Goal: Information Seeking & Learning: Learn about a topic

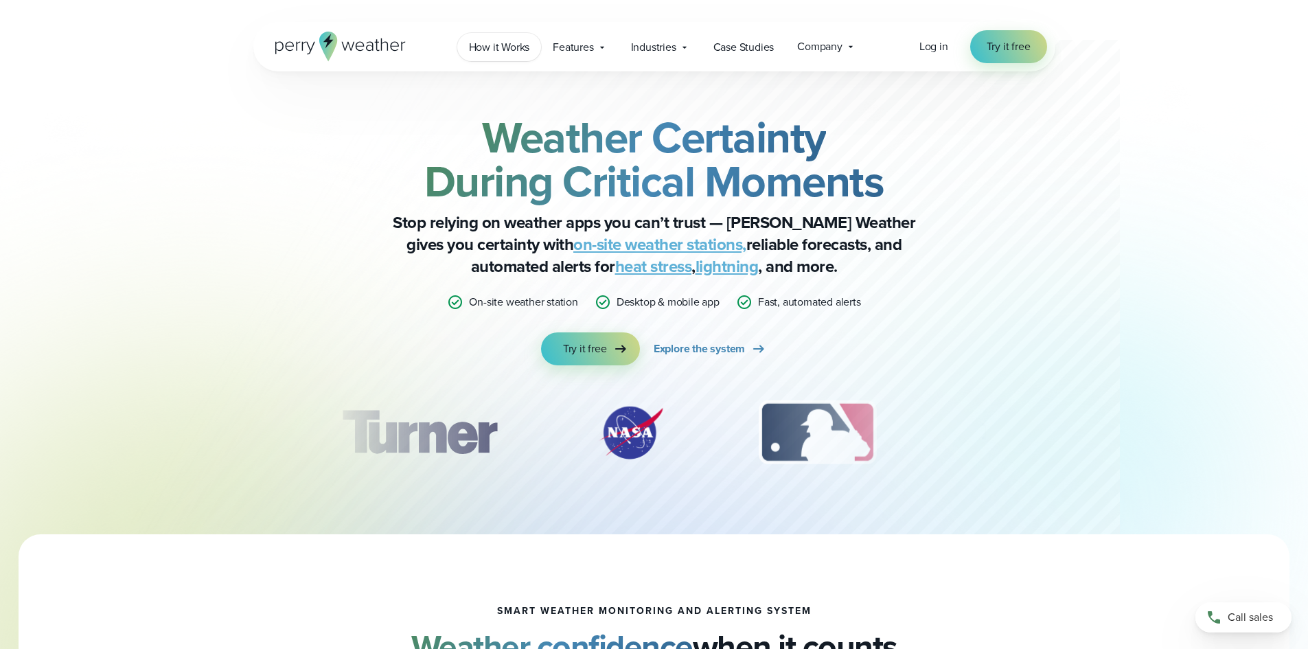
click at [513, 45] on span "How it Works" at bounding box center [499, 47] width 61 height 16
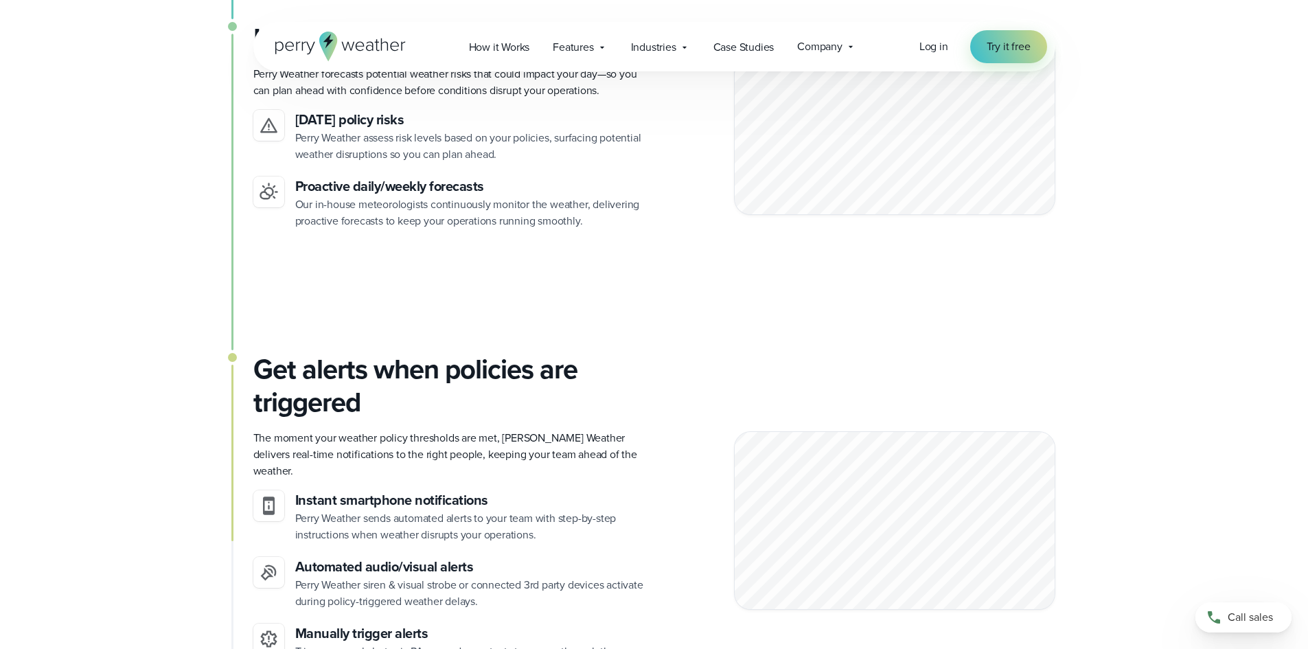
scroll to position [1648, 0]
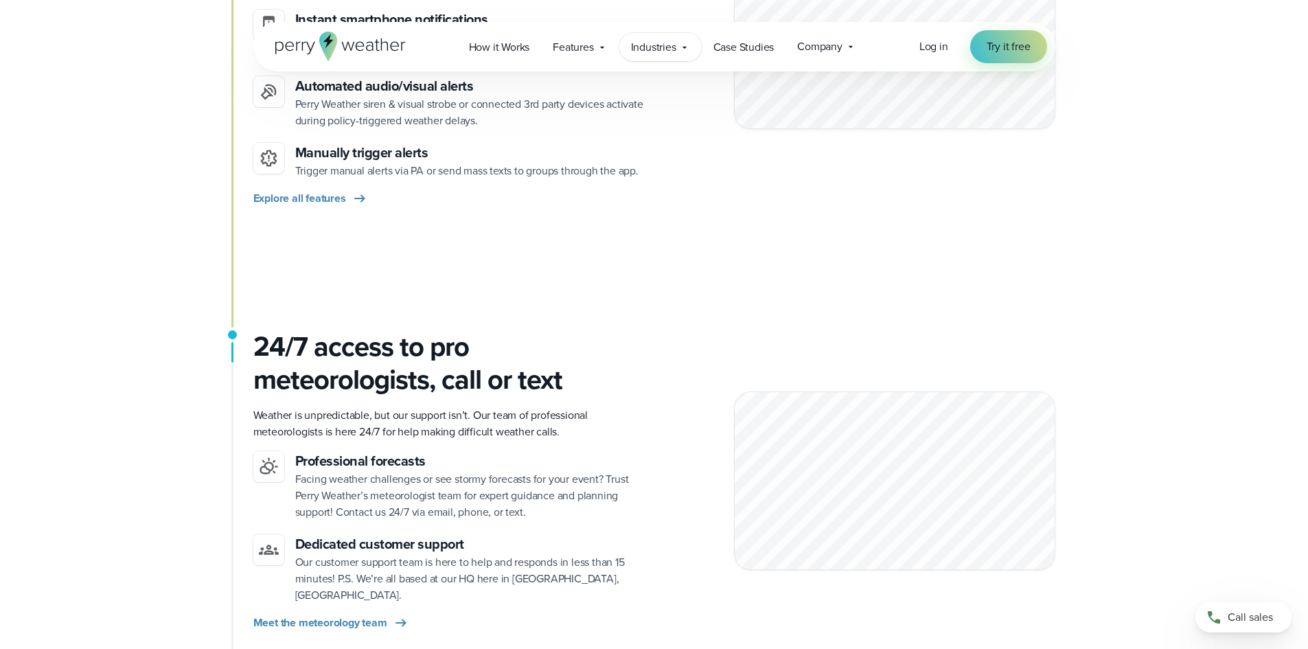
click at [685, 52] on icon at bounding box center [684, 47] width 11 height 11
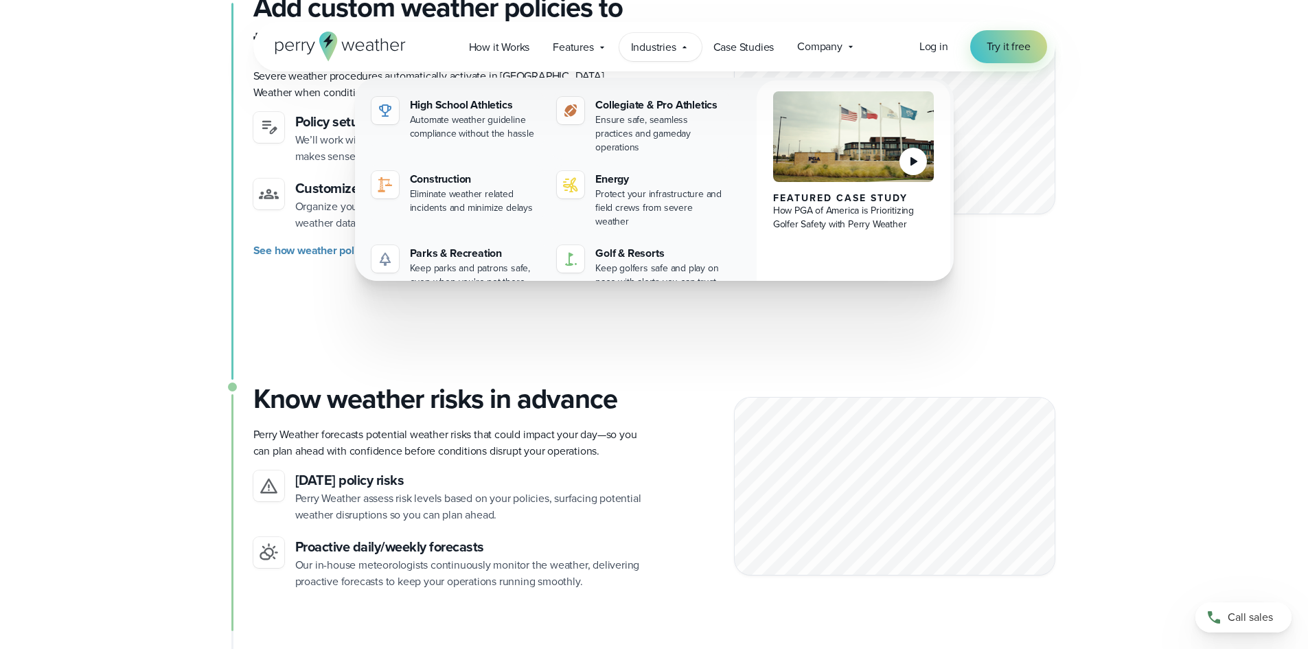
scroll to position [1030, 0]
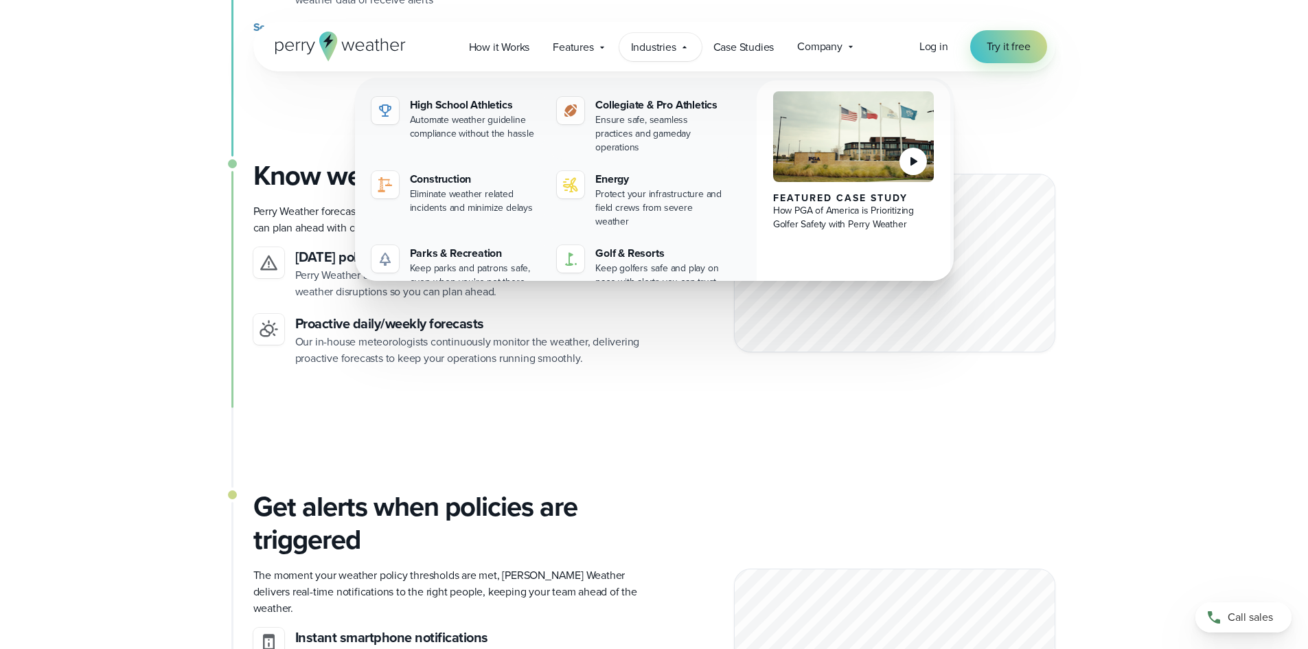
click at [1130, 435] on div "On-site stations capture real-time conditions Unlike weather apps that rely on …" at bounding box center [654, 374] width 989 height 1996
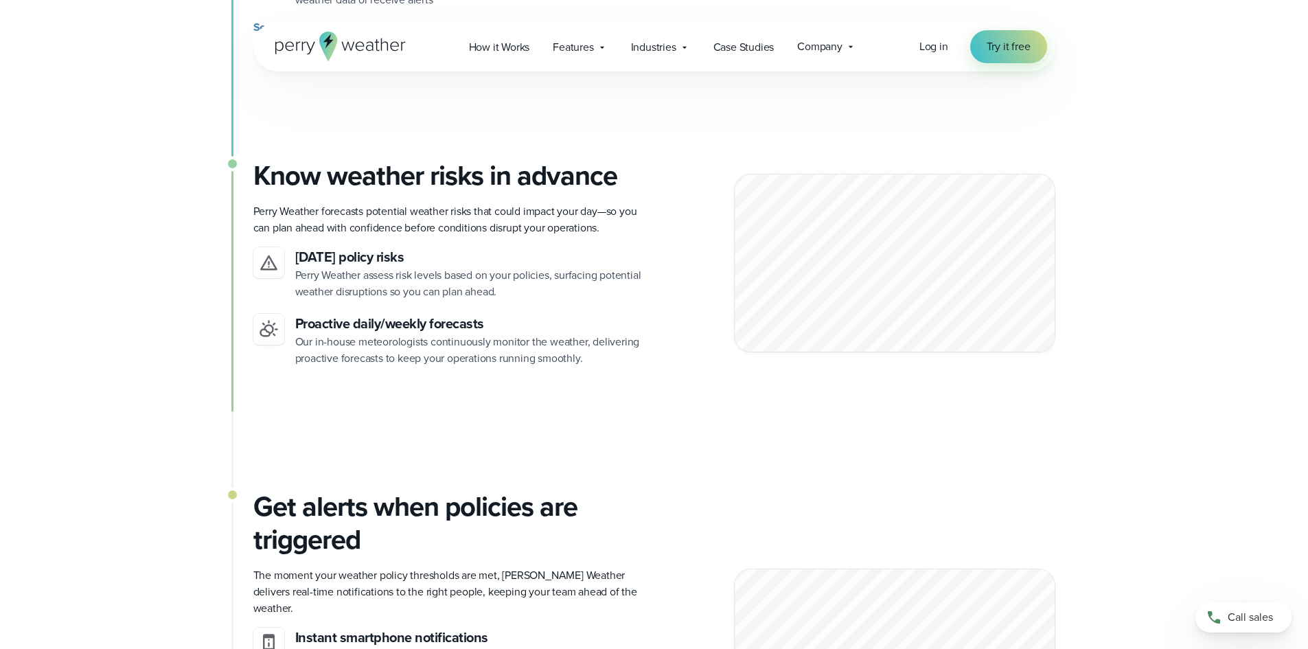
scroll to position [1442, 0]
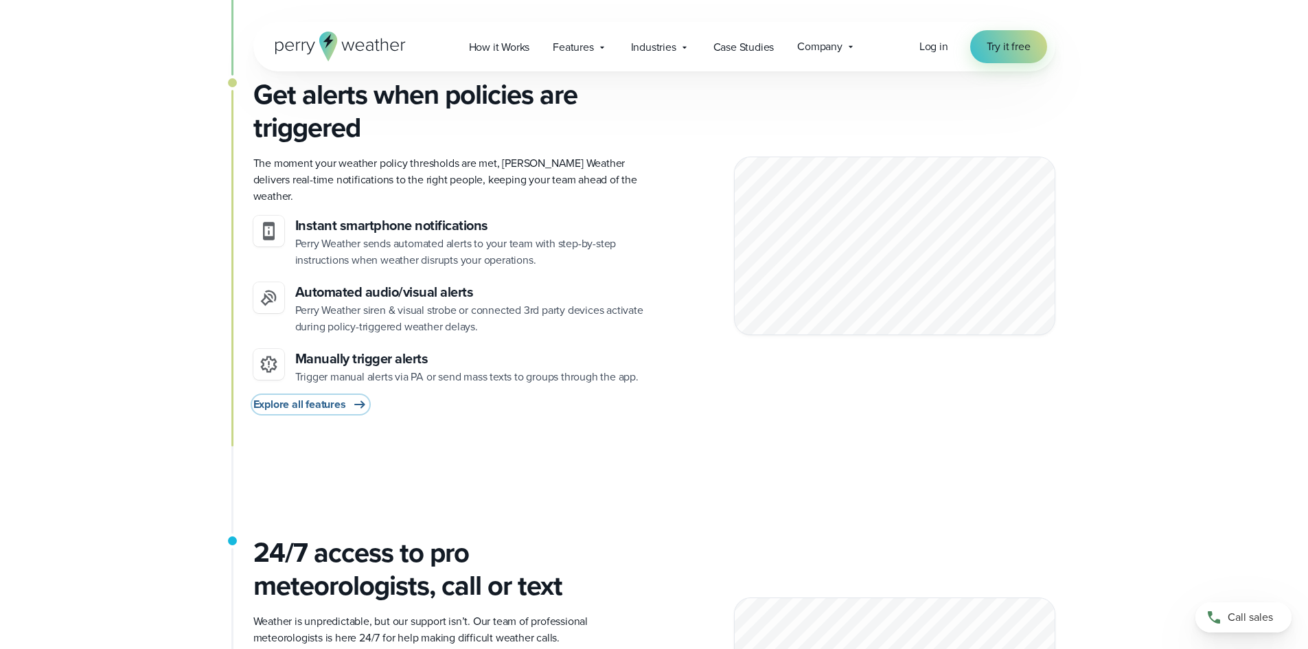
click at [305, 396] on span "Explore all features" at bounding box center [299, 404] width 93 height 16
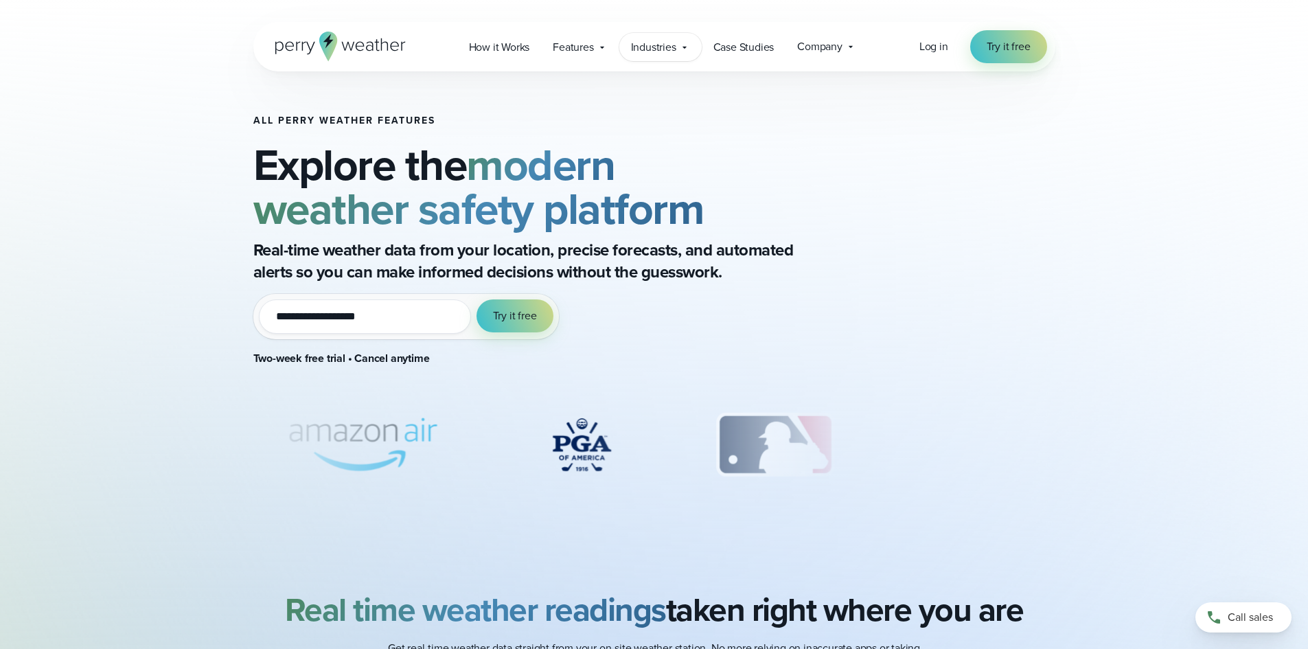
click at [685, 52] on icon at bounding box center [684, 47] width 11 height 11
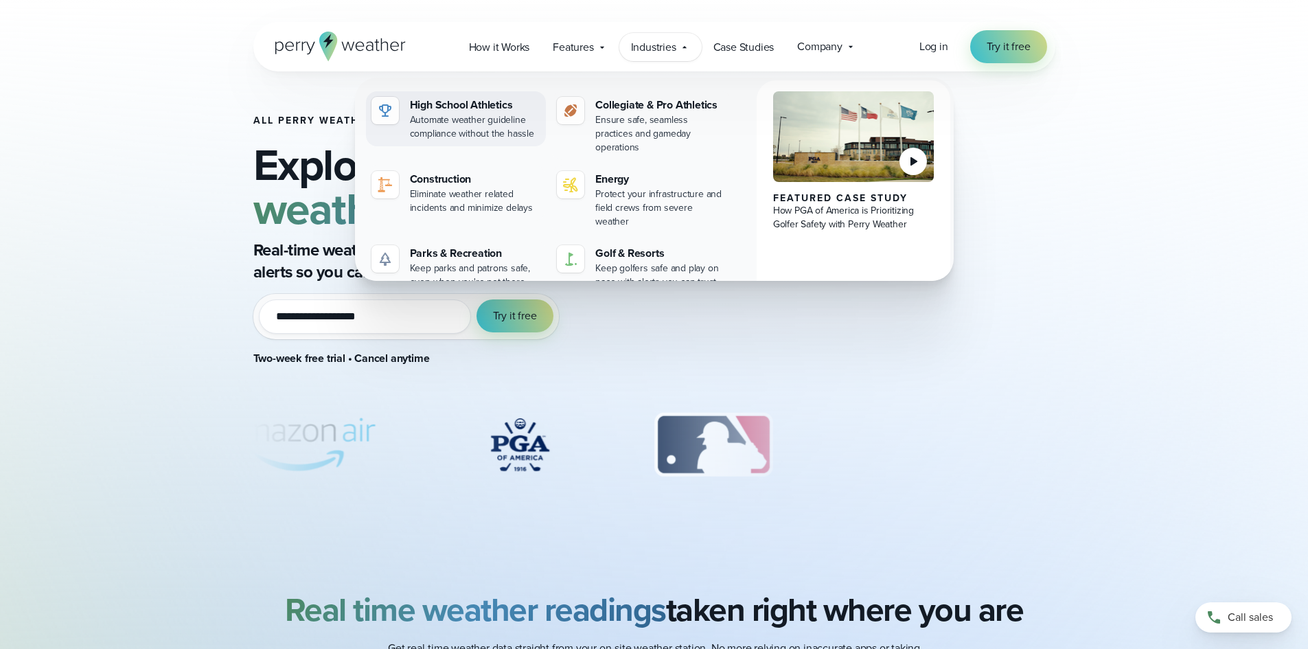
click at [463, 117] on div "Automate weather guideline compliance without the hassle" at bounding box center [475, 126] width 131 height 27
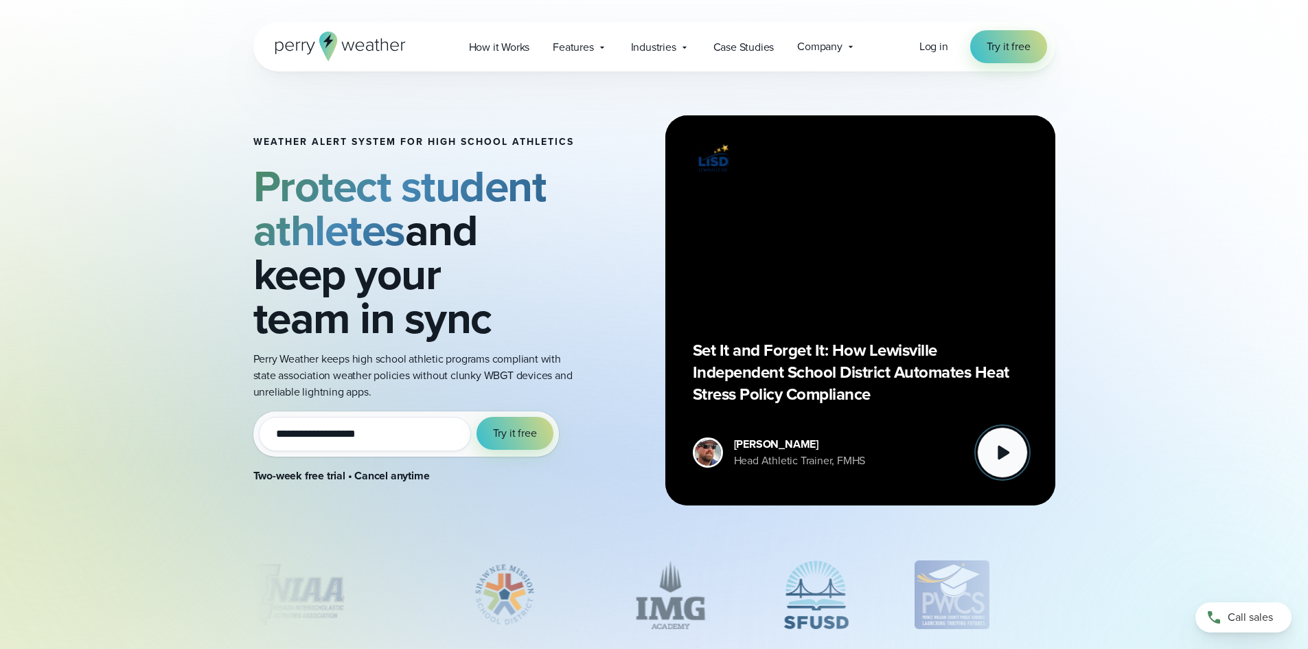
click at [1004, 451] on icon at bounding box center [1004, 453] width 12 height 14
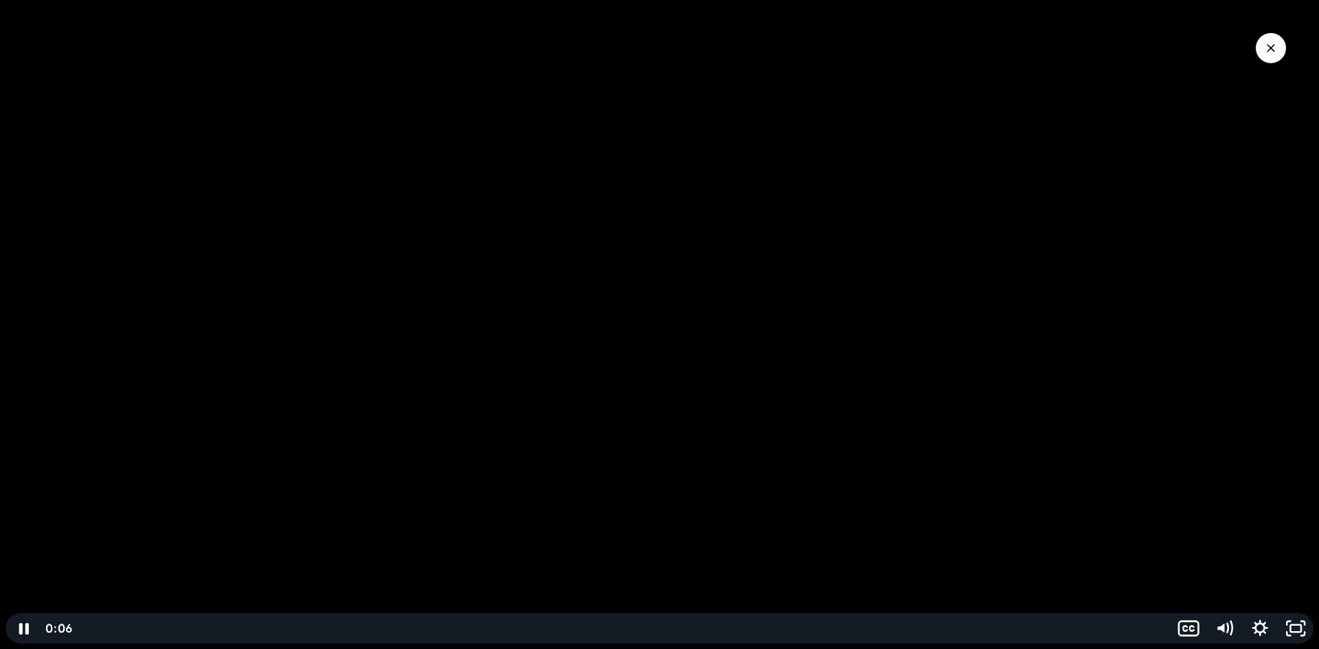
click at [168, 628] on div "Playbar" at bounding box center [622, 628] width 1078 height 30
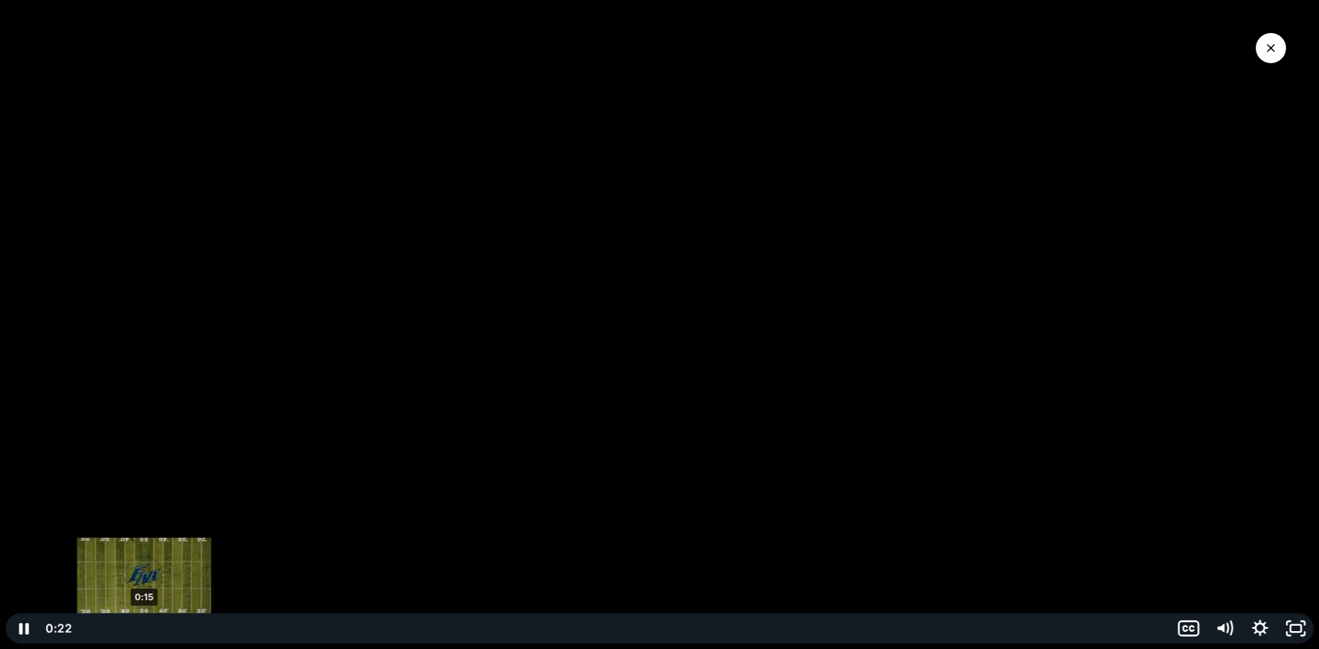
click at [144, 628] on div "0:15" at bounding box center [622, 628] width 1078 height 30
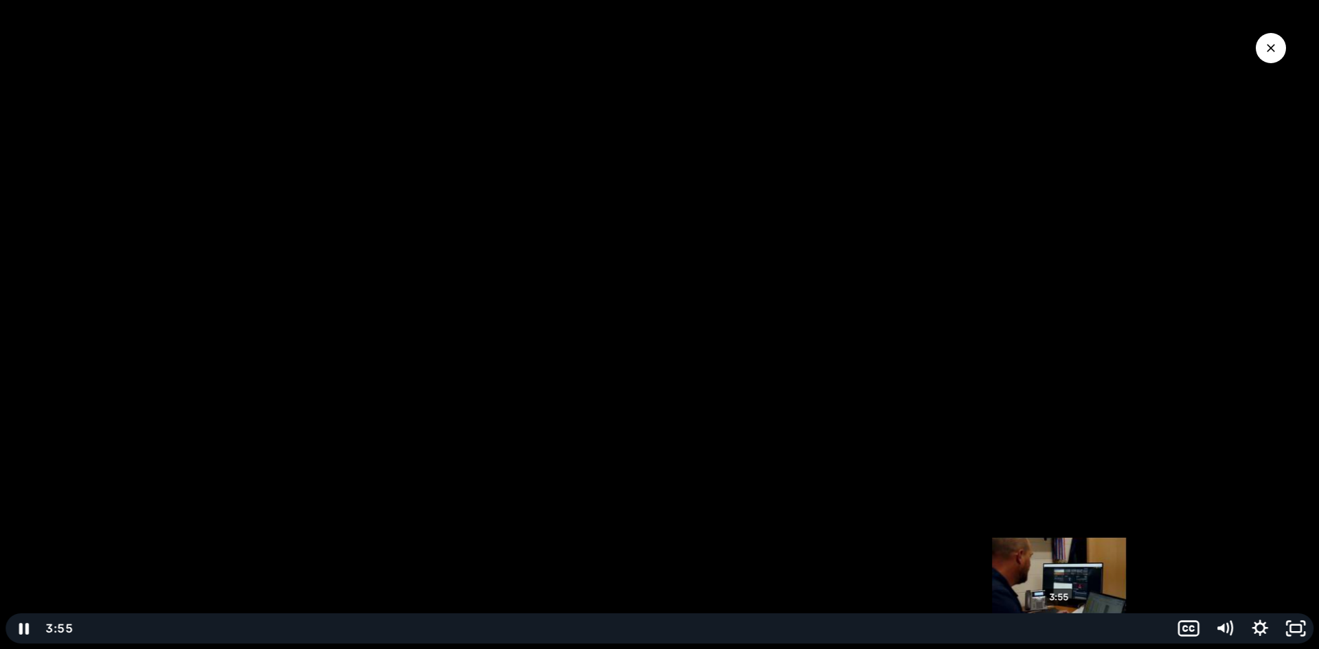
click at [1059, 625] on div "3:55" at bounding box center [622, 628] width 1078 height 30
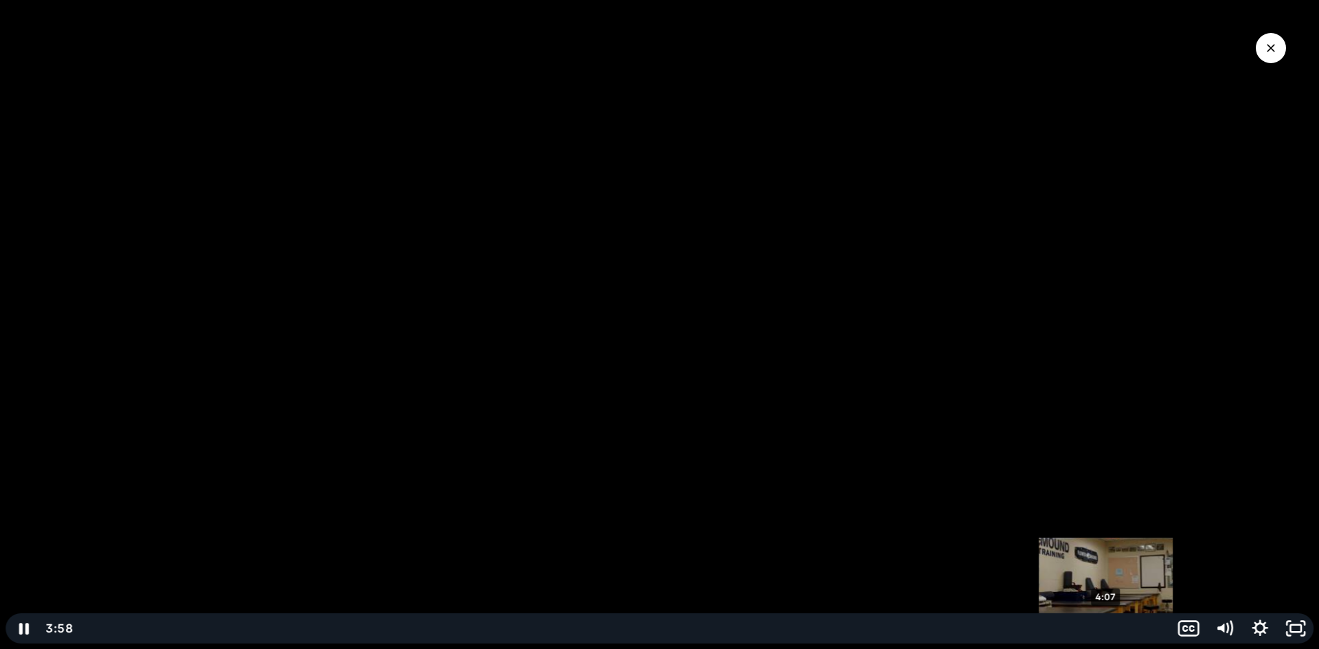
click at [1106, 625] on div "4:07" at bounding box center [622, 628] width 1078 height 30
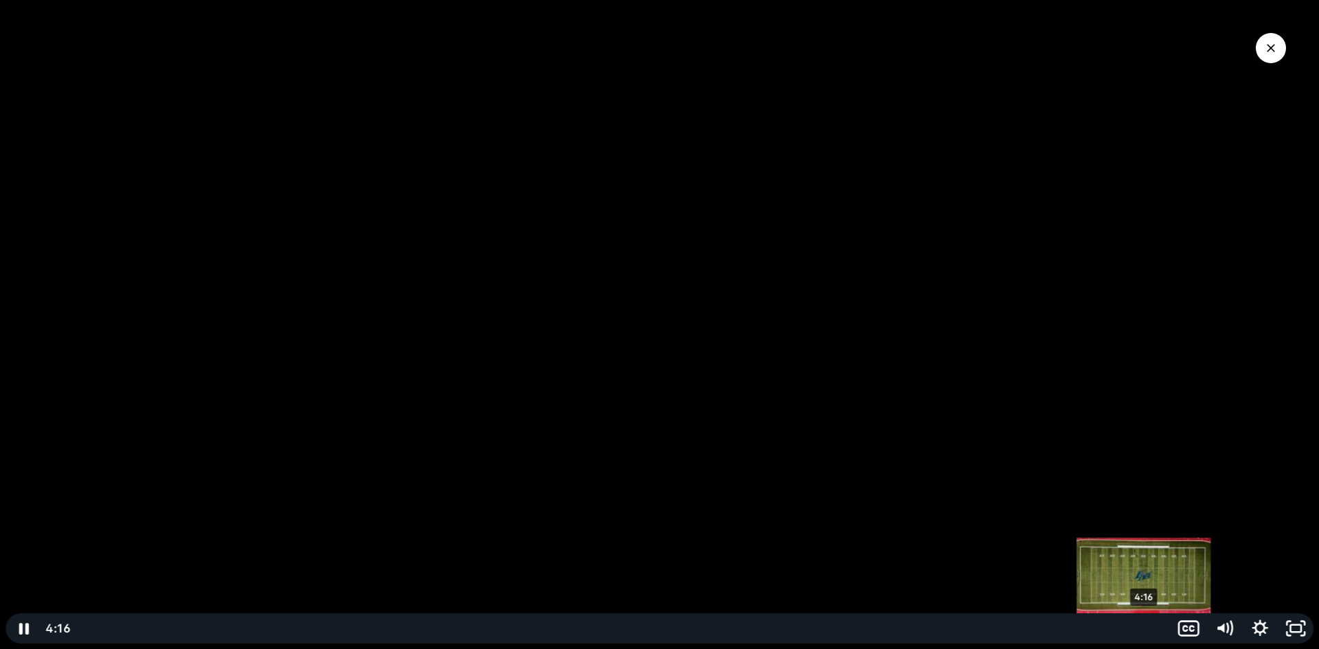
click at [1143, 625] on div "4:16" at bounding box center [622, 628] width 1078 height 30
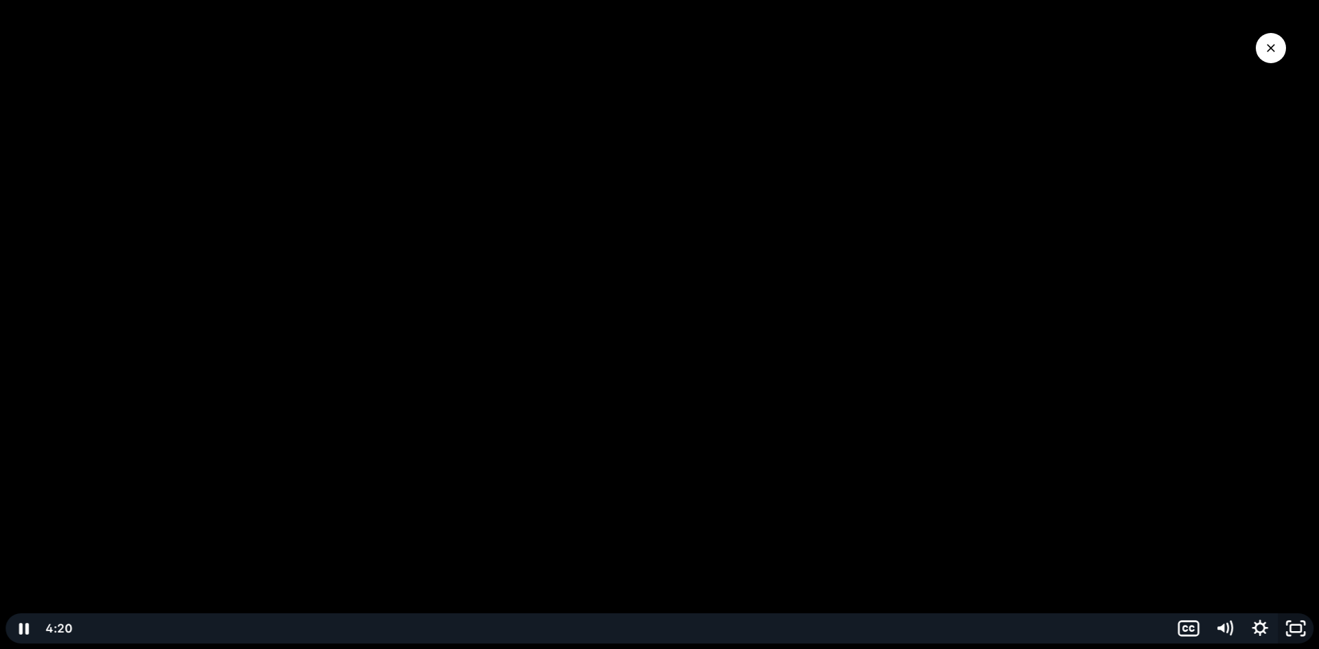
click at [1286, 630] on icon "Fullscreen" at bounding box center [1295, 628] width 36 height 30
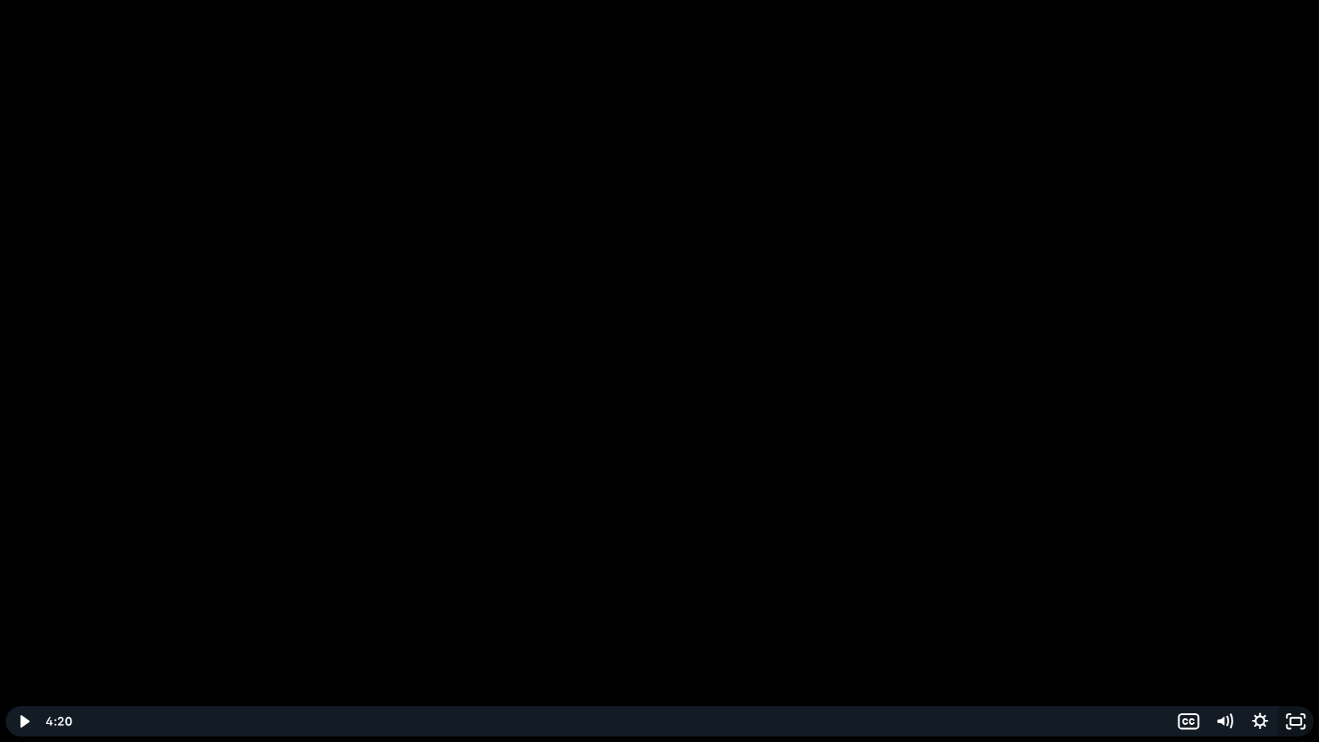
click at [1287, 648] on icon "Unfullscreen" at bounding box center [1295, 721] width 36 height 30
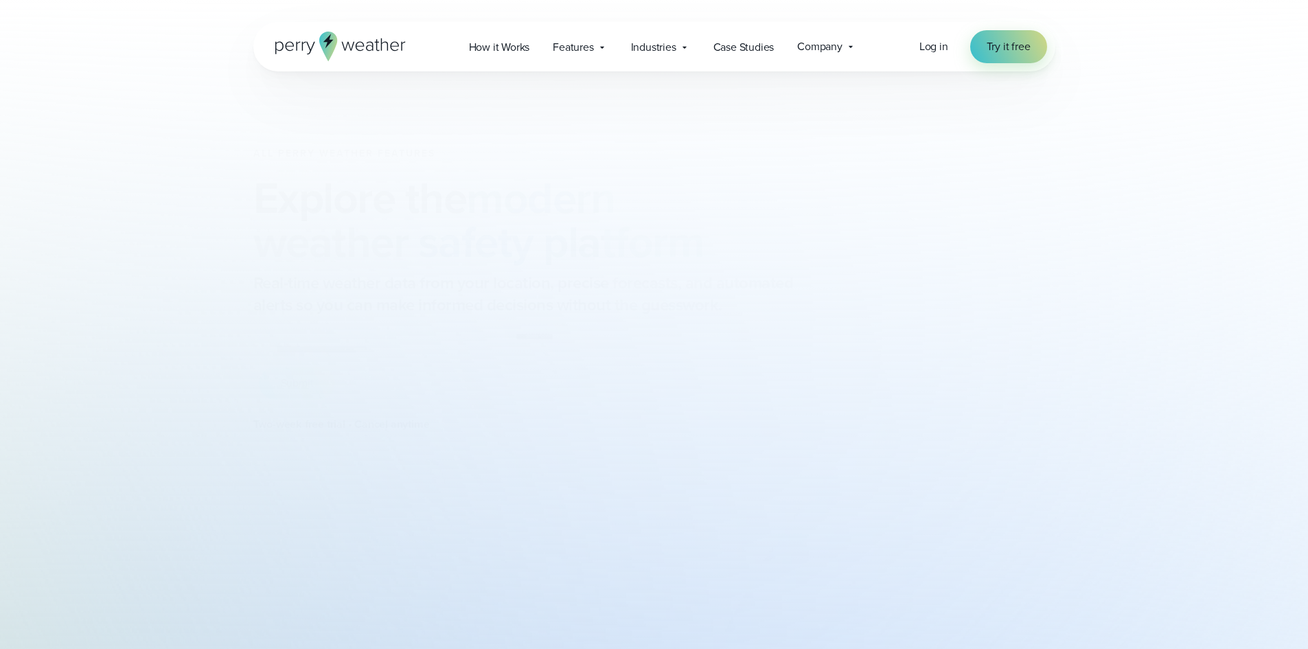
type input "**********"
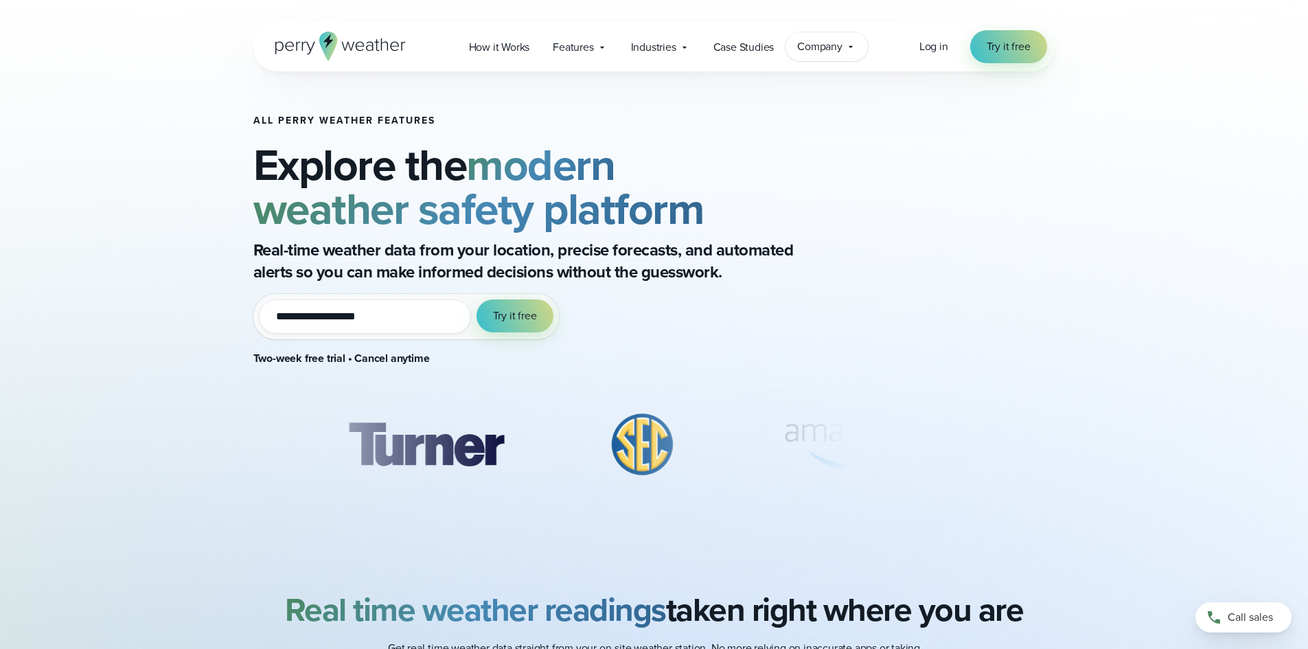
click at [853, 45] on icon at bounding box center [850, 46] width 11 height 11
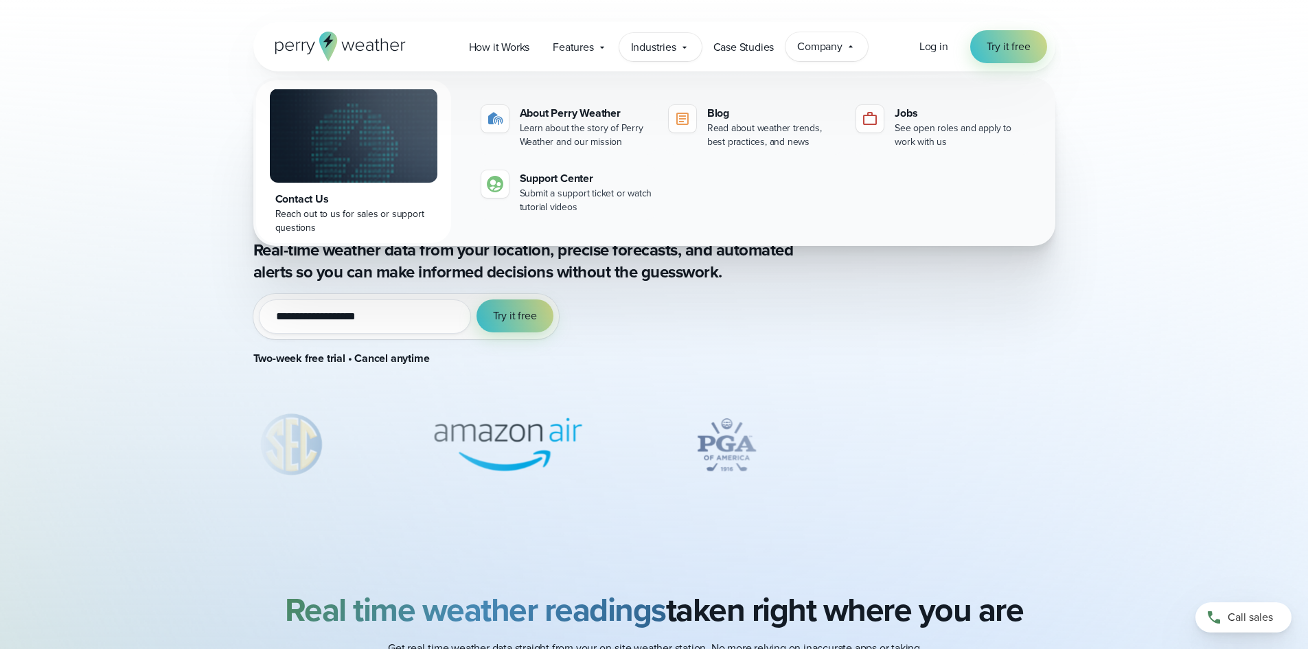
click at [687, 49] on icon at bounding box center [684, 47] width 11 height 11
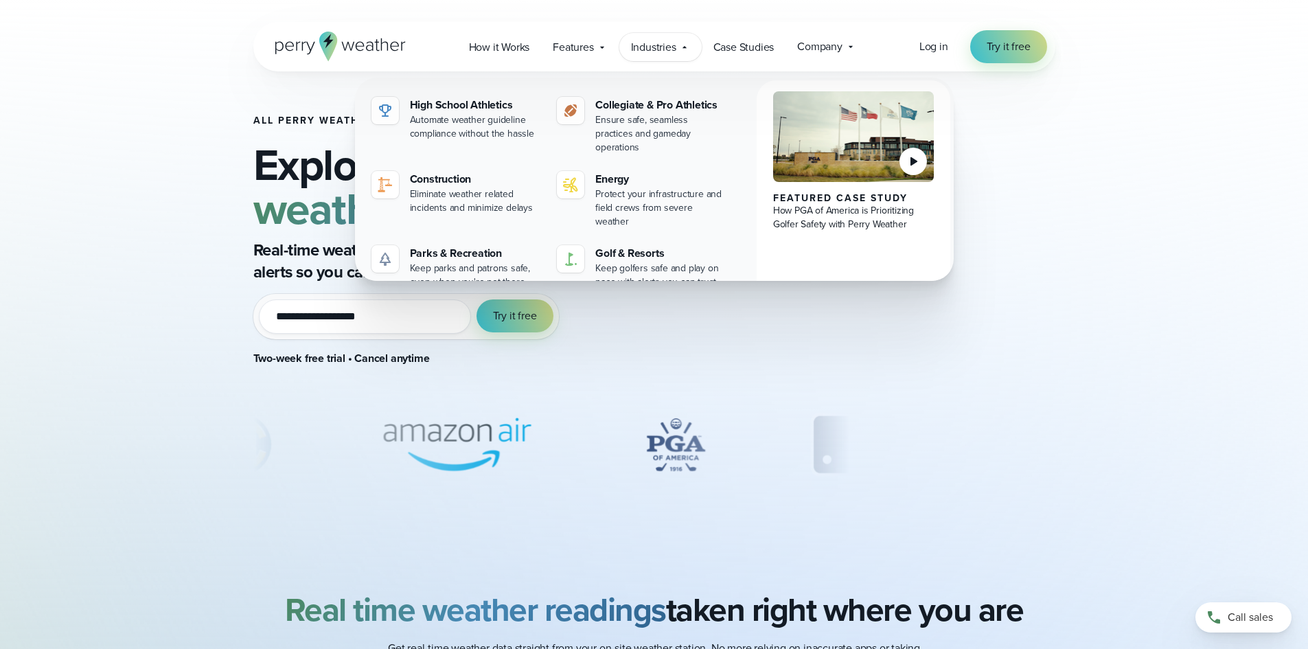
click at [687, 49] on icon at bounding box center [684, 47] width 11 height 11
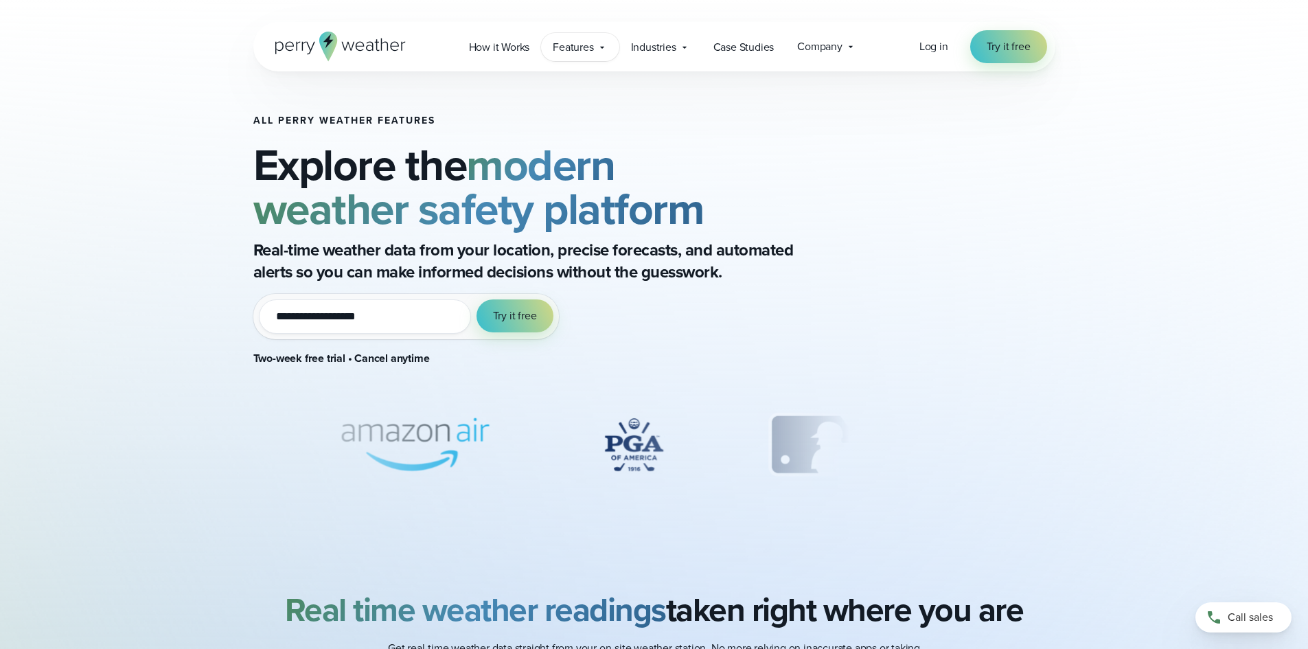
click at [603, 48] on icon at bounding box center [602, 47] width 4 height 2
